Goal: Communication & Community: Answer question/provide support

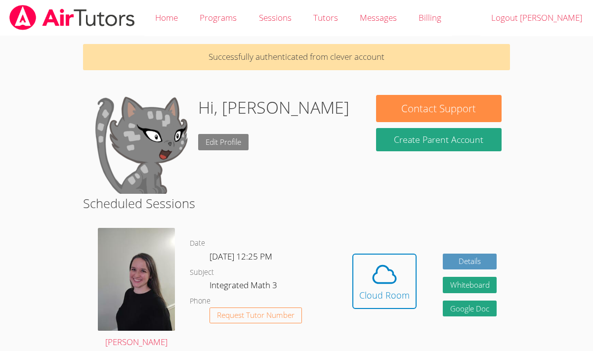
click at [223, 147] on link "Edit Profile" at bounding box center [223, 142] width 50 height 16
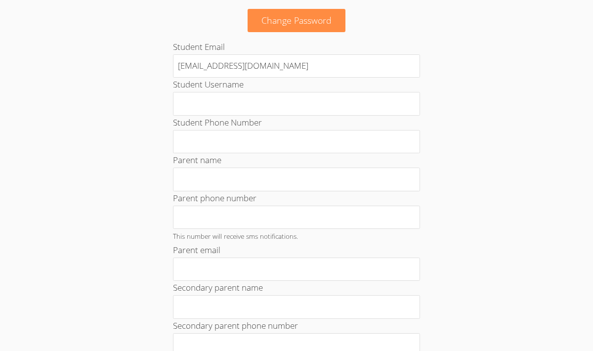
scroll to position [483, 0]
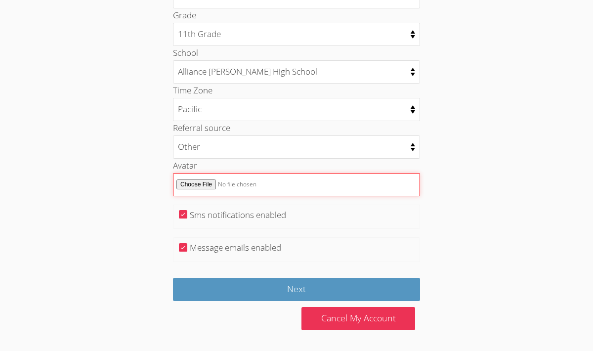
click at [213, 186] on input "Avatar" at bounding box center [296, 184] width 247 height 23
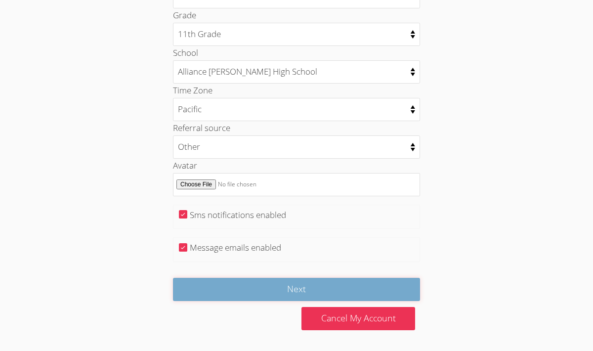
click at [269, 290] on input "Next" at bounding box center [296, 289] width 247 height 23
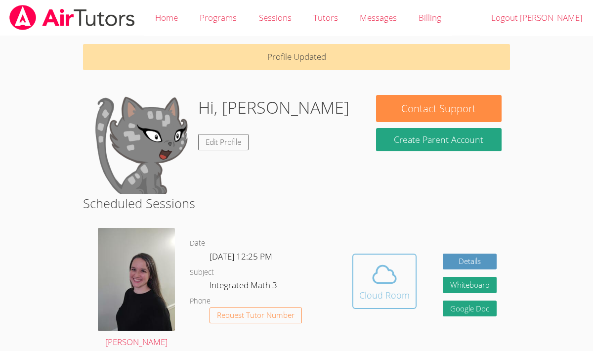
click at [376, 271] on icon at bounding box center [384, 274] width 23 height 17
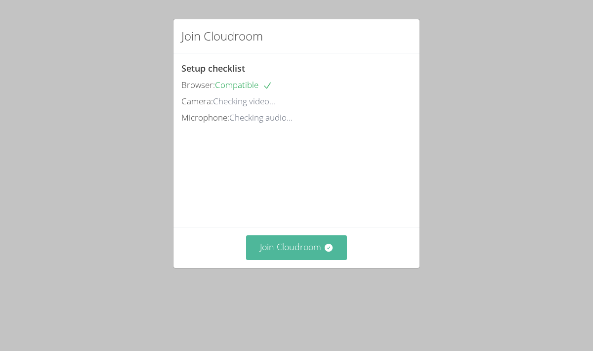
click at [305, 260] on button "Join Cloudroom" at bounding box center [296, 247] width 101 height 24
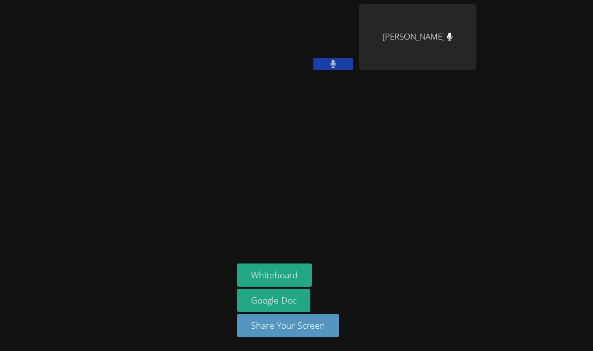
click at [333, 63] on icon at bounding box center [333, 64] width 6 height 8
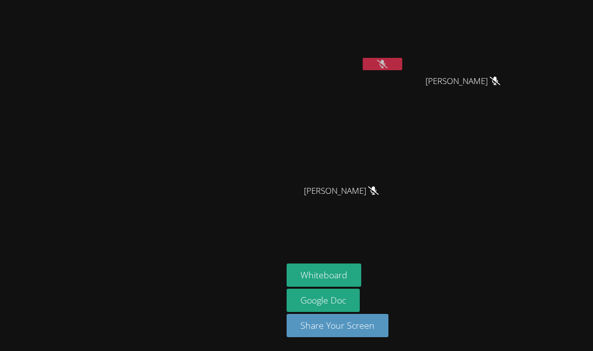
click at [388, 68] on icon at bounding box center [382, 64] width 10 height 8
click at [386, 68] on icon at bounding box center [383, 64] width 6 height 8
click at [388, 66] on icon at bounding box center [382, 64] width 10 height 8
click at [402, 65] on button at bounding box center [383, 64] width 40 height 12
click at [394, 47] on video at bounding box center [346, 37] width 118 height 66
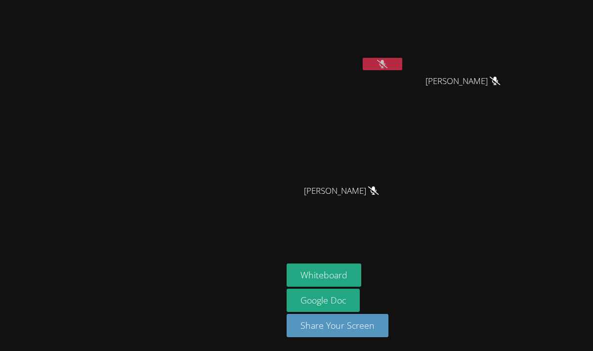
click at [398, 48] on video at bounding box center [346, 37] width 118 height 66
click at [403, 43] on video at bounding box center [346, 37] width 118 height 66
click at [388, 66] on icon at bounding box center [382, 64] width 10 height 8
click at [579, 13] on gw-button "Got it" at bounding box center [585, 9] width 12 height 5
click at [588, 26] on body "Hover Speech Play Pause Stop" at bounding box center [296, 175] width 593 height 351
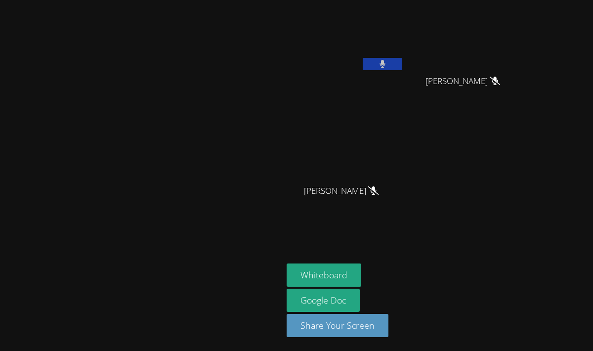
click at [402, 60] on button at bounding box center [383, 64] width 40 height 12
click at [388, 60] on icon at bounding box center [382, 64] width 10 height 8
click at [402, 58] on button at bounding box center [383, 64] width 40 height 12
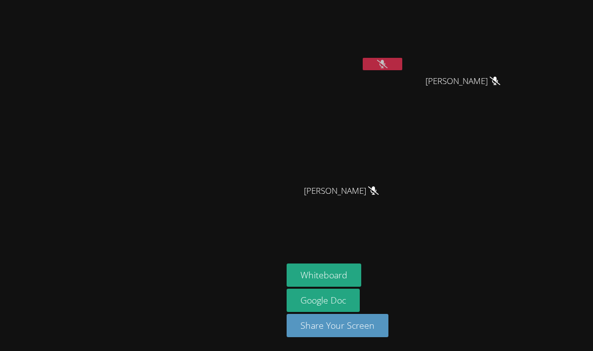
click at [402, 66] on button at bounding box center [383, 64] width 40 height 12
click at [402, 63] on button at bounding box center [383, 64] width 40 height 12
click at [388, 60] on icon at bounding box center [382, 64] width 10 height 8
click at [386, 60] on icon at bounding box center [383, 64] width 6 height 8
click at [402, 58] on button at bounding box center [383, 64] width 40 height 12
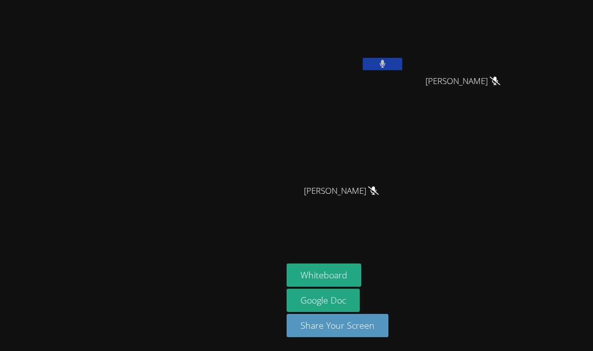
click at [402, 58] on button at bounding box center [383, 64] width 40 height 12
click at [404, 56] on video at bounding box center [346, 37] width 118 height 66
click at [402, 64] on button at bounding box center [383, 64] width 40 height 12
click at [388, 64] on icon at bounding box center [382, 64] width 10 height 8
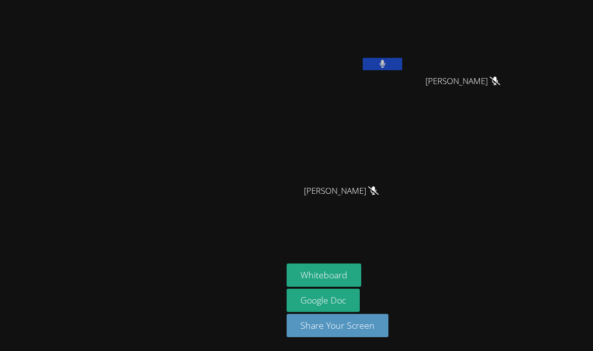
click at [386, 65] on icon at bounding box center [383, 64] width 6 height 8
click at [388, 67] on icon at bounding box center [382, 64] width 10 height 8
click at [402, 67] on button at bounding box center [383, 64] width 40 height 12
click at [388, 67] on icon at bounding box center [382, 64] width 10 height 8
drag, startPoint x: 442, startPoint y: 67, endPoint x: 454, endPoint y: 65, distance: 11.5
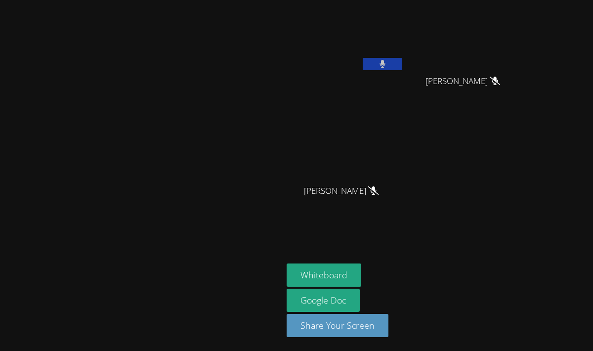
click at [386, 65] on icon at bounding box center [383, 64] width 6 height 8
click at [402, 66] on button at bounding box center [383, 64] width 40 height 12
drag, startPoint x: 452, startPoint y: 66, endPoint x: 471, endPoint y: 64, distance: 18.4
click at [471, 64] on div "[PERSON_NAME] [PERSON_NAME] [PERSON_NAME] [PERSON_NAME] [PERSON_NAME]" at bounding box center [406, 112] width 239 height 216
drag, startPoint x: 466, startPoint y: 64, endPoint x: 471, endPoint y: 64, distance: 5.4
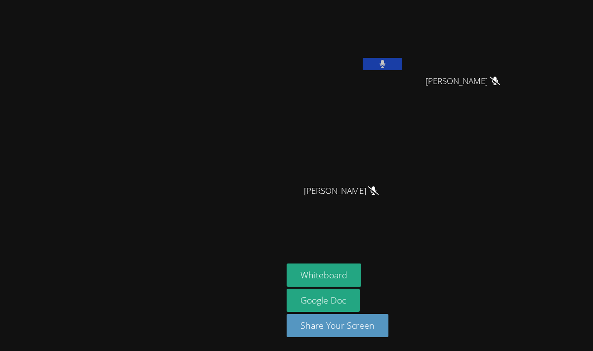
click at [471, 64] on div "[PERSON_NAME] [PERSON_NAME] [PERSON_NAME] [PERSON_NAME] [PERSON_NAME]" at bounding box center [406, 112] width 239 height 216
click at [402, 61] on button at bounding box center [383, 64] width 40 height 12
click at [402, 62] on button at bounding box center [383, 64] width 40 height 12
click at [402, 61] on button at bounding box center [383, 64] width 40 height 12
click at [388, 61] on icon at bounding box center [382, 64] width 10 height 8
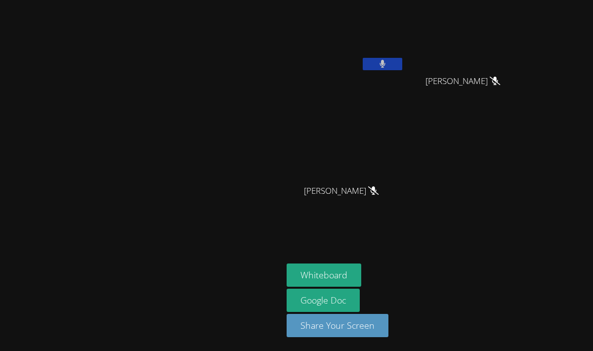
click at [402, 61] on button at bounding box center [383, 64] width 40 height 12
click at [404, 30] on video at bounding box center [346, 37] width 118 height 66
click at [388, 60] on icon at bounding box center [382, 64] width 10 height 8
click at [402, 62] on button at bounding box center [383, 64] width 40 height 12
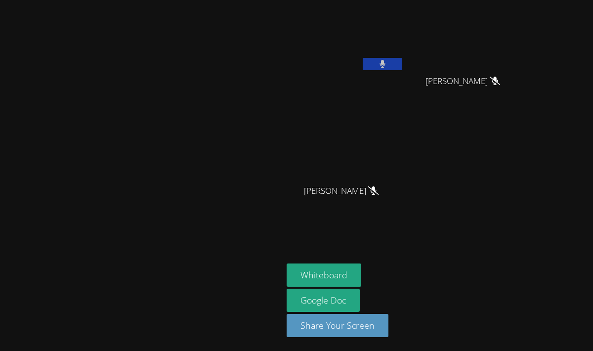
click at [402, 62] on button at bounding box center [383, 64] width 40 height 12
click at [402, 68] on button at bounding box center [383, 64] width 40 height 12
click at [402, 60] on button at bounding box center [383, 64] width 40 height 12
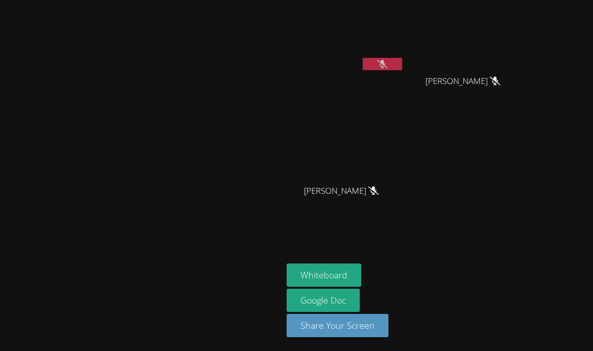
click at [402, 67] on button at bounding box center [383, 64] width 40 height 12
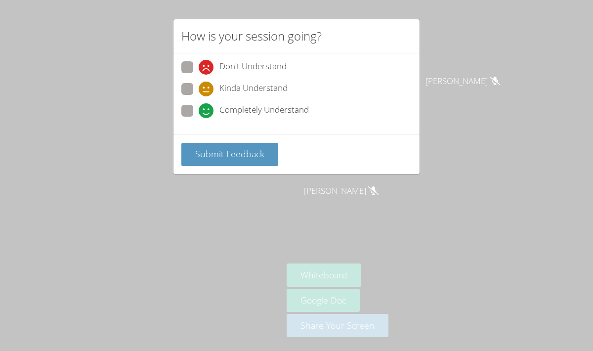
click at [273, 103] on span "Completely Understand" at bounding box center [263, 110] width 89 height 15
click at [207, 105] on input "Completely Understand" at bounding box center [203, 109] width 8 height 8
radio input "true"
click at [250, 148] on span "Submit Feedback" at bounding box center [229, 154] width 69 height 12
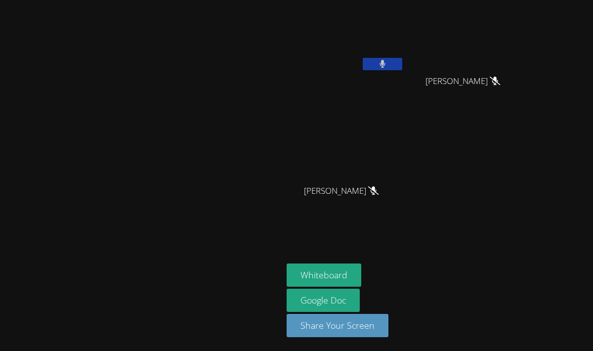
click at [402, 65] on button at bounding box center [383, 64] width 40 height 12
click at [402, 63] on button at bounding box center [383, 64] width 40 height 12
click at [388, 66] on icon at bounding box center [382, 64] width 10 height 8
click at [402, 66] on button at bounding box center [383, 64] width 40 height 12
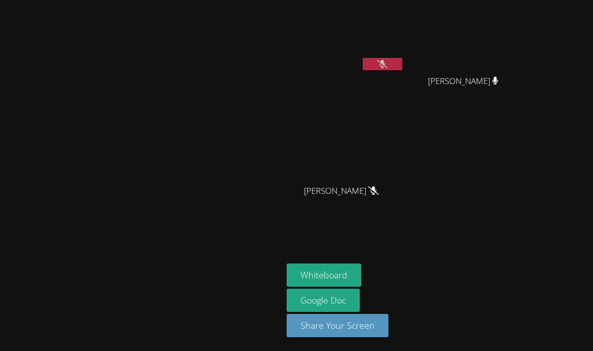
click at [402, 70] on div at bounding box center [383, 65] width 40 height 15
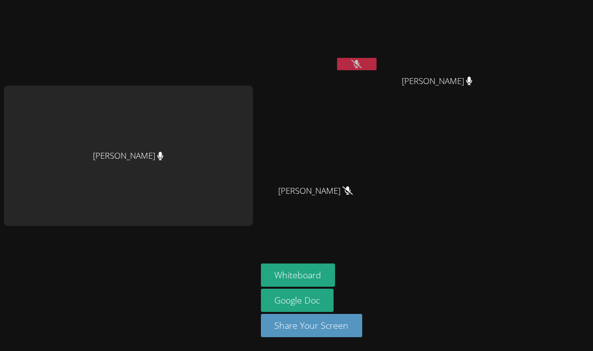
click at [436, 58] on video at bounding box center [442, 37] width 118 height 66
click at [363, 60] on button at bounding box center [357, 64] width 40 height 12
